Goal: Complete application form

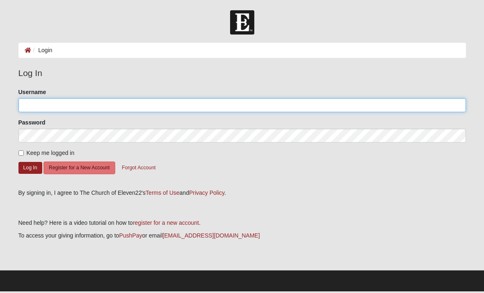
click at [281, 110] on input "Username" at bounding box center [242, 105] width 448 height 14
type input "ErinG321"
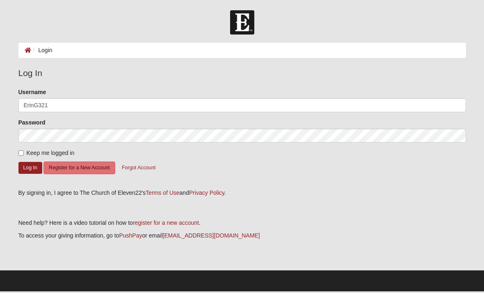
click at [30, 167] on button "Log In" at bounding box center [30, 168] width 24 height 12
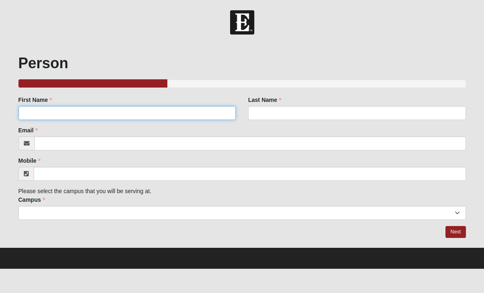
click at [46, 111] on input "First Name" at bounding box center [127, 113] width 218 height 14
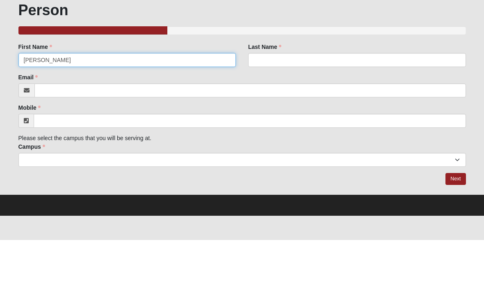
type input "[PERSON_NAME]"
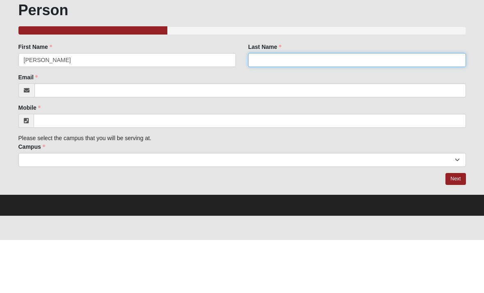
click at [389, 106] on input "Last Name" at bounding box center [357, 113] width 218 height 14
type input "Goosby"
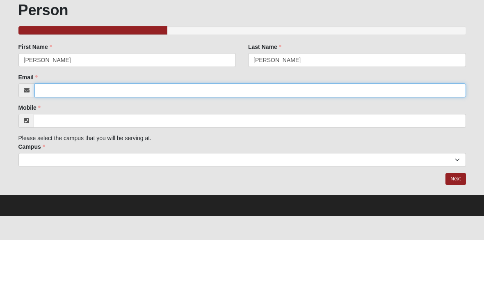
click at [61, 136] on input "Email" at bounding box center [250, 143] width 432 height 14
type input "eringoosby6@gmail.com"
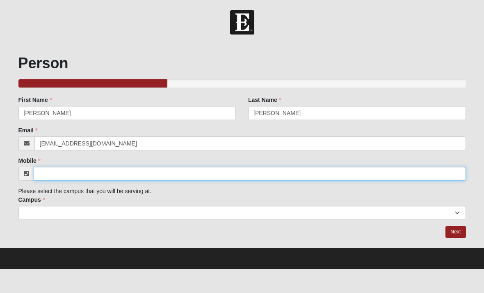
click at [100, 168] on input "Mobile" at bounding box center [250, 174] width 432 height 14
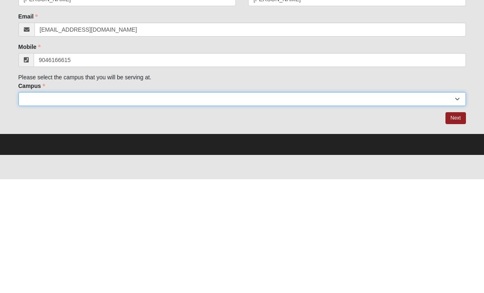
click at [63, 206] on select "Arlington Baymeadows Eleven22 Online Fleming Island Jesup Mandarin North Jax Or…" at bounding box center [242, 213] width 448 height 14
type input "(904) 616-6615"
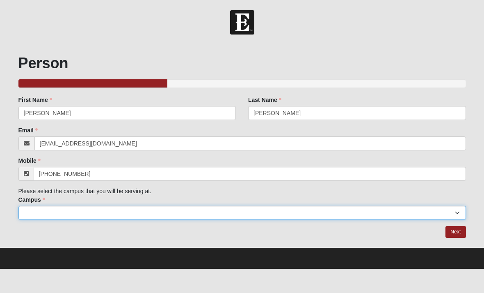
select select "15"
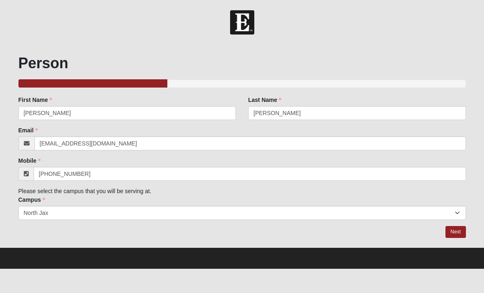
click at [455, 231] on link "Next" at bounding box center [456, 232] width 20 height 12
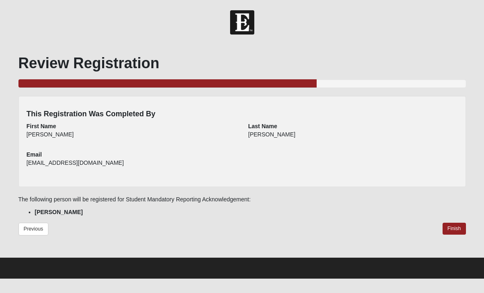
click at [457, 231] on link "Finish" at bounding box center [454, 228] width 23 height 12
